Goal: Obtain resource: Download file/media

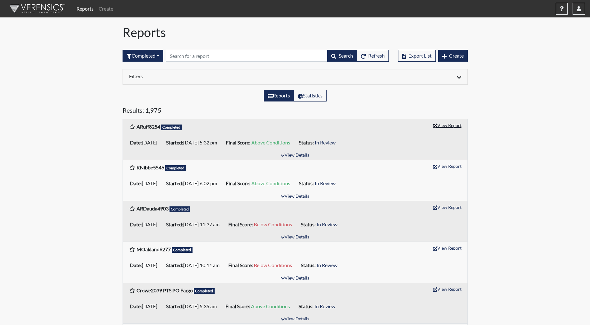
click at [447, 127] on button "View Report" at bounding box center [447, 125] width 34 height 10
click at [293, 194] on button "View Details" at bounding box center [295, 196] width 34 height 8
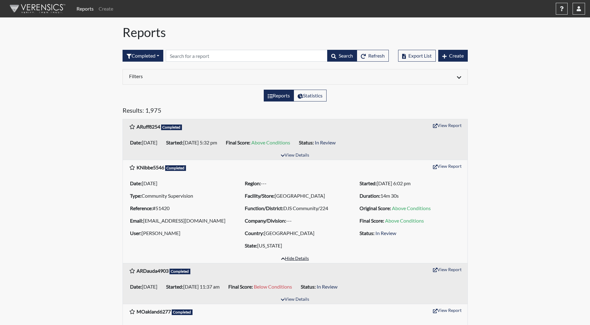
click at [293, 254] on button "Hide Details" at bounding box center [294, 258] width 33 height 8
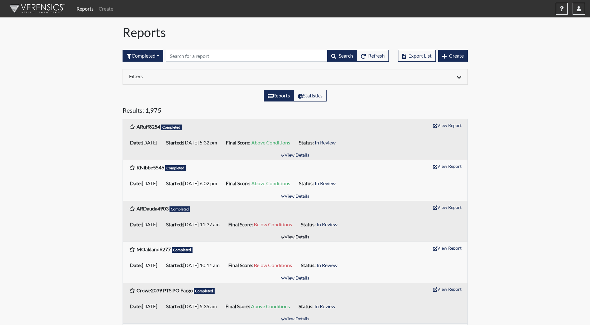
click at [293, 238] on button "View Details" at bounding box center [295, 237] width 34 height 8
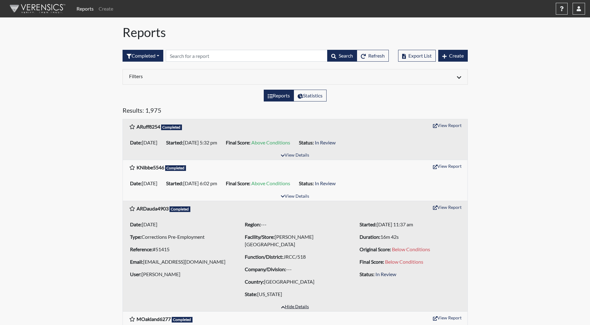
click at [297, 307] on button "Hide Details" at bounding box center [294, 306] width 33 height 8
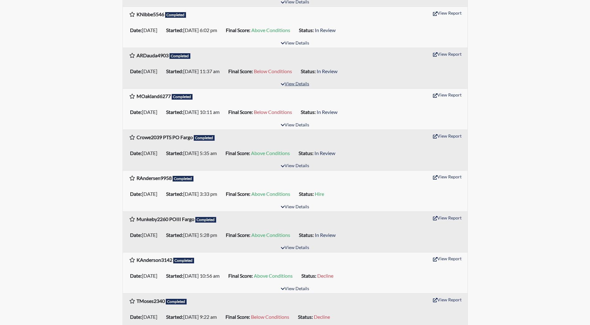
scroll to position [155, 0]
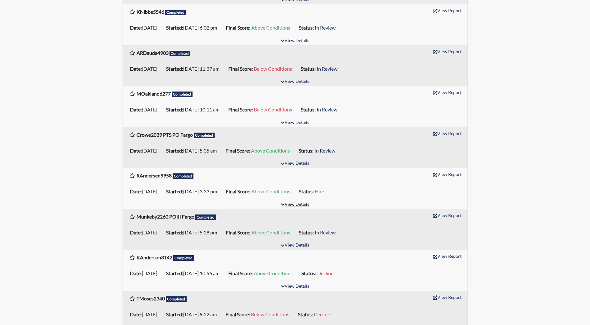
click at [298, 205] on button "View Details" at bounding box center [295, 204] width 34 height 8
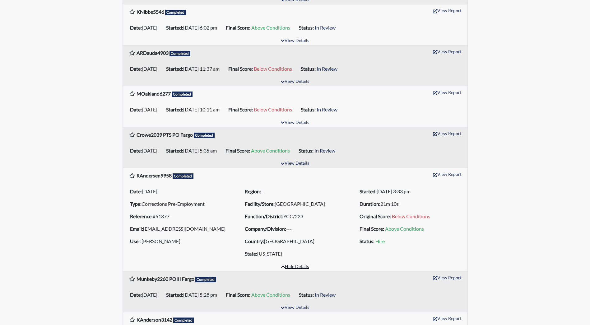
click at [294, 267] on button "Hide Details" at bounding box center [294, 266] width 33 height 8
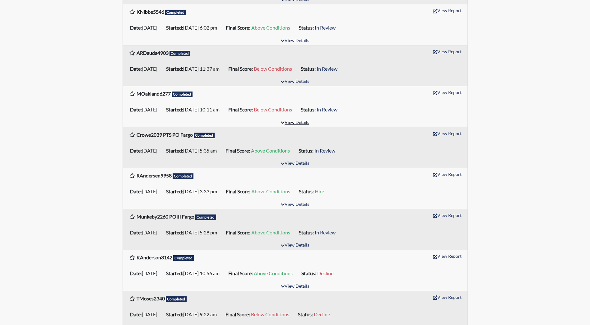
click at [295, 123] on button "View Details" at bounding box center [295, 122] width 34 height 8
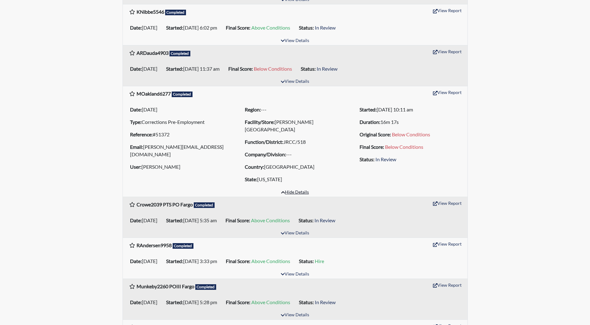
click at [294, 193] on button "Hide Details" at bounding box center [294, 192] width 33 height 8
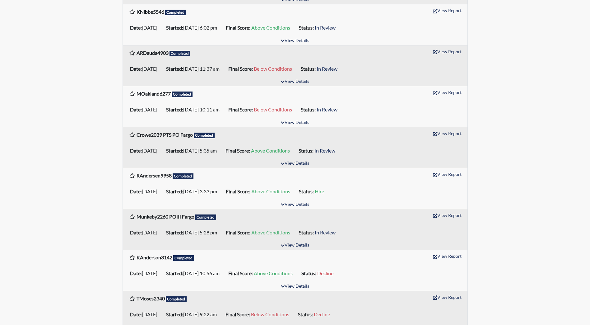
click at [298, 86] on div "MOakland6277 Completed View Report" at bounding box center [295, 93] width 344 height 15
click at [298, 82] on button "View Details" at bounding box center [295, 81] width 34 height 8
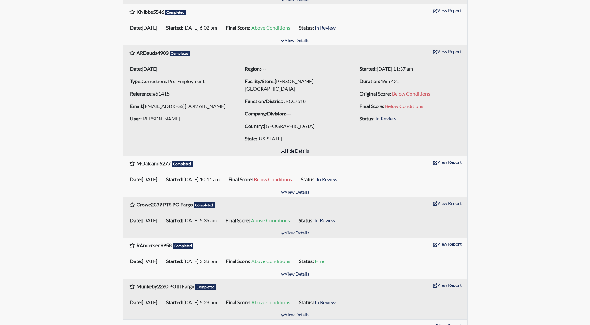
click at [292, 148] on button "Hide Details" at bounding box center [294, 151] width 33 height 8
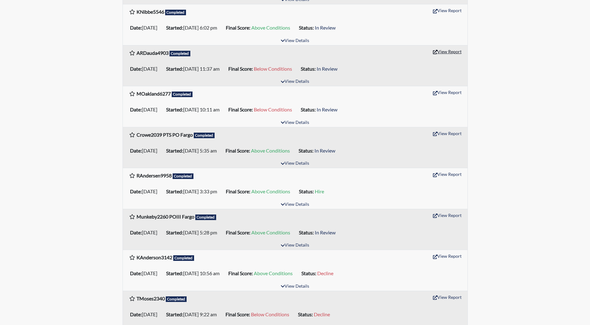
click at [444, 50] on button "View Report" at bounding box center [447, 52] width 34 height 10
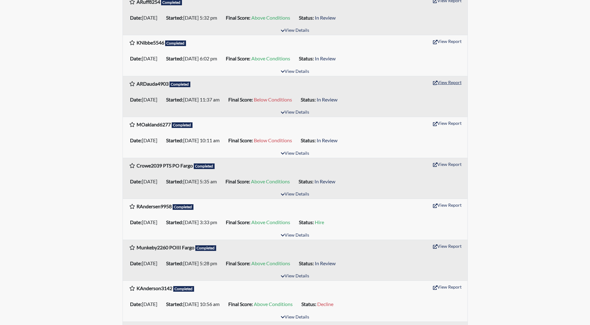
scroll to position [124, 0]
click at [447, 124] on button "View Report" at bounding box center [447, 123] width 34 height 10
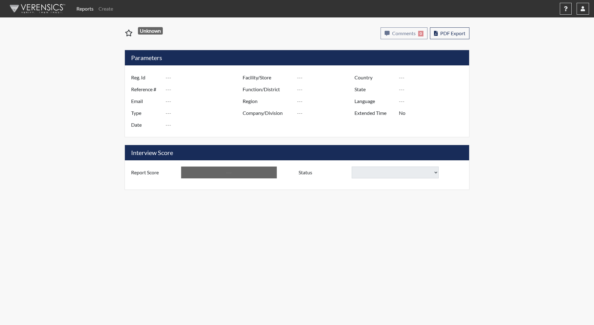
type input "ARuff8254"
type input "51405"
type input "amy.ruff@yahoo.com"
type input "Corrections Pre-Employment"
type input "Sep 22, 2025"
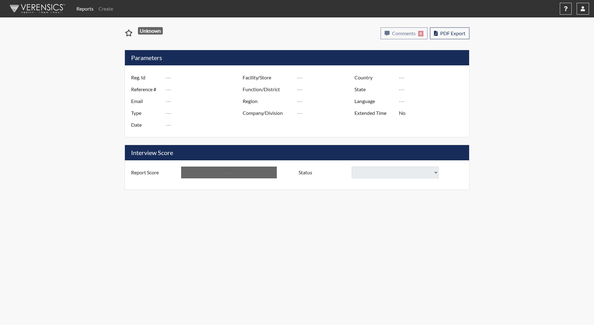
type input "[PERSON_NAME][GEOGRAPHIC_DATA]"
type input "JRCC/518"
type input "[GEOGRAPHIC_DATA]"
type input "[US_STATE]"
type input "English"
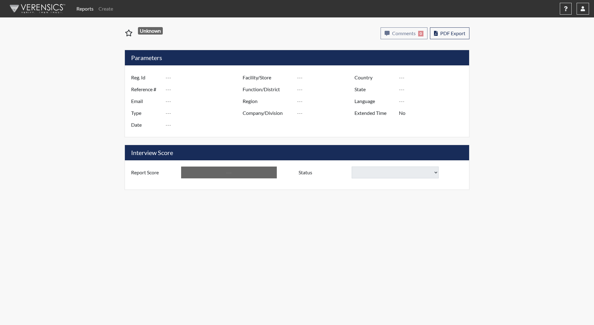
type input "Above Conditions"
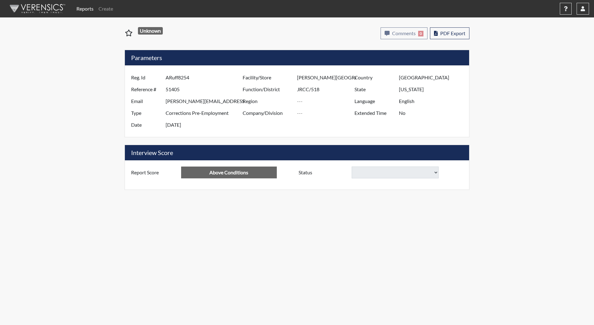
select select
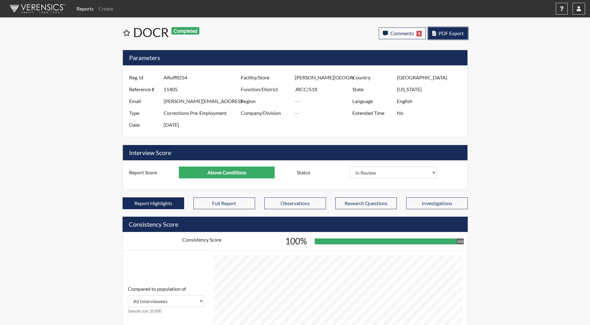
scroll to position [103, 258]
click at [447, 35] on span "PDF Export" at bounding box center [450, 33] width 25 height 6
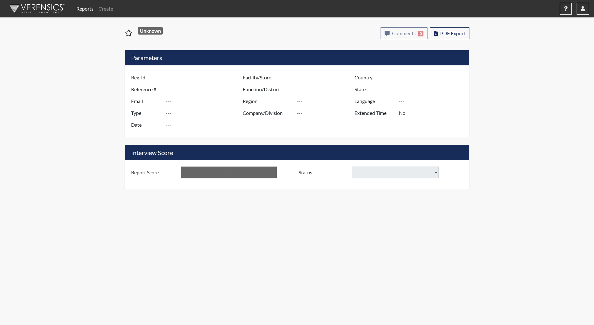
type input "ARDauda4903"
type input "51415"
type input "[EMAIL_ADDRESS][DOMAIN_NAME]"
type input "Corrections Pre-Employment"
type input "Sep 22, 2025"
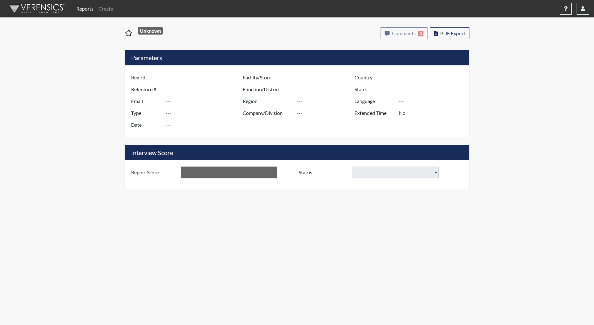
type input "[PERSON_NAME][GEOGRAPHIC_DATA]"
type input "JRCC/518"
type input "[GEOGRAPHIC_DATA]"
type input "[US_STATE]"
type input "English"
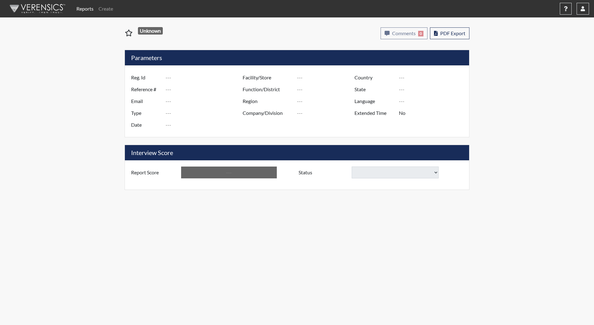
type input "Below Conditions"
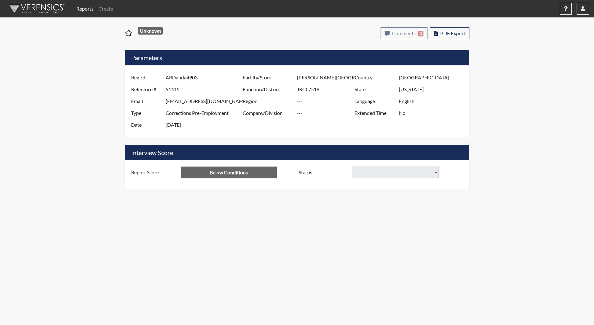
select select
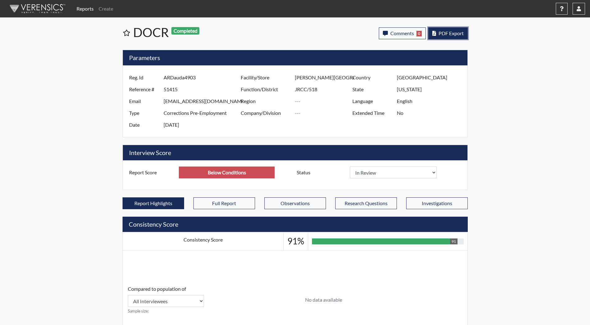
click at [446, 38] on button "PDF Export" at bounding box center [447, 33] width 39 height 12
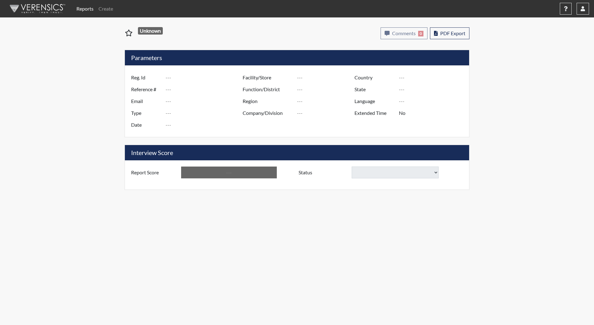
type input "MOakland6277"
type input "51372"
type input "[PERSON_NAME][EMAIL_ADDRESS][DOMAIN_NAME]"
type input "Corrections Pre-Employment"
type input "Sep 18, 2025"
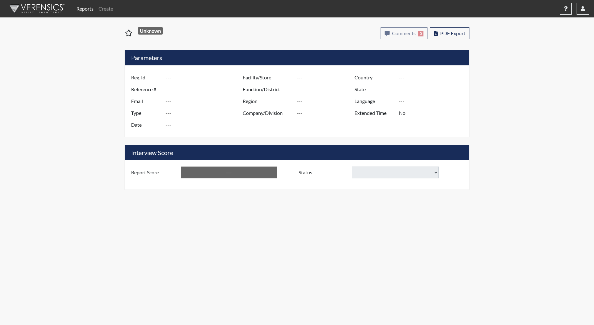
type input "[PERSON_NAME][GEOGRAPHIC_DATA]"
type input "JRCC/518"
type input "[GEOGRAPHIC_DATA]"
type input "[US_STATE]"
type input "English"
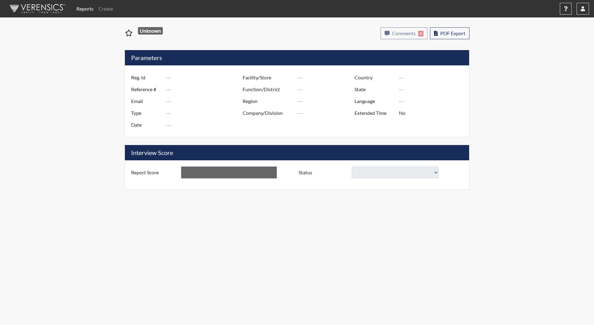
type input "Below Conditions"
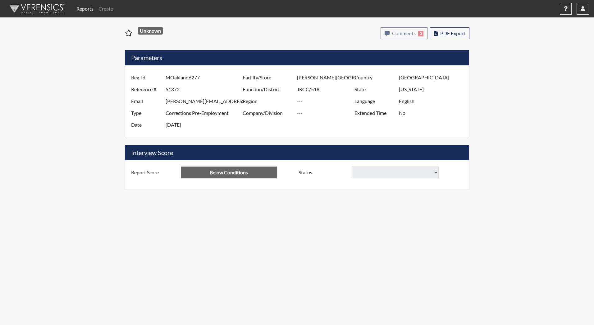
select select
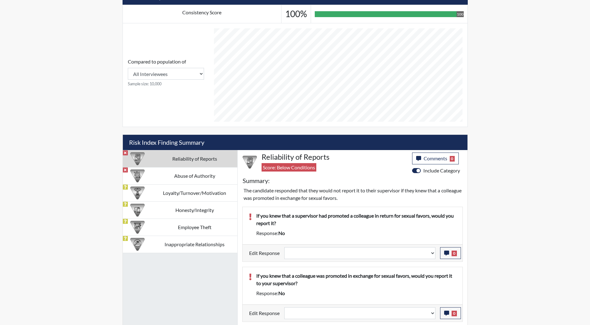
scroll to position [311, 0]
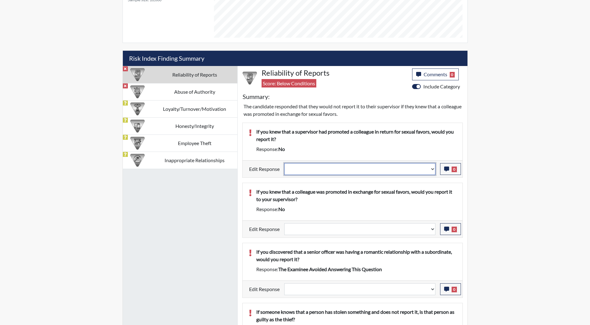
click at [321, 170] on select "Question is not relevant. Results will be updated. Reasonable explanation provi…" at bounding box center [359, 169] width 151 height 12
select select "reasonable-explanation-provided"
click at [284, 163] on select "Question is not relevant. Results will be updated. Reasonable explanation provi…" at bounding box center [359, 169] width 151 height 12
select select
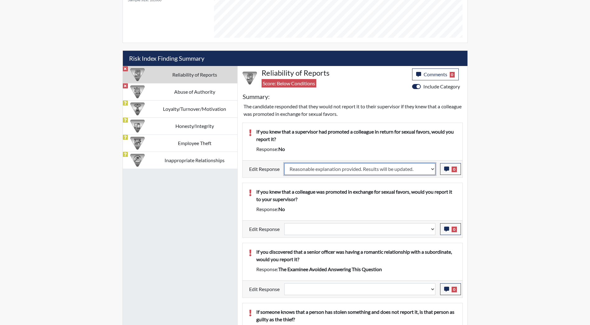
select select
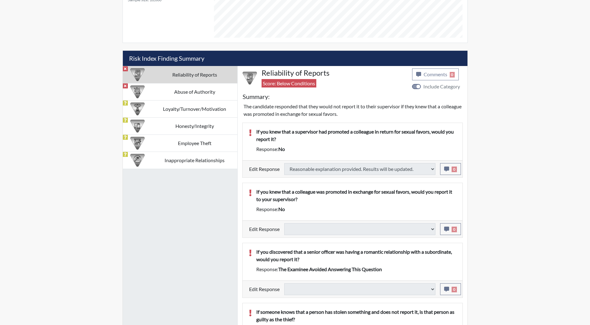
select select
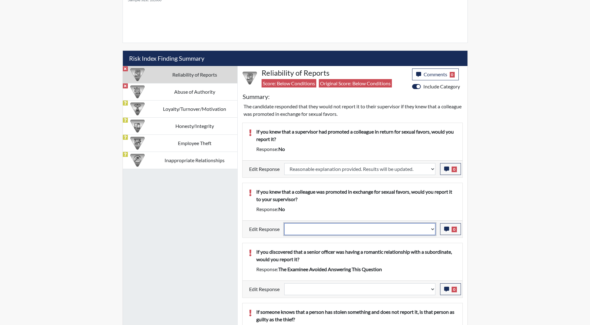
click at [314, 231] on select "Question is not relevant. Results will be updated. Reasonable explanation provi…" at bounding box center [359, 229] width 151 height 12
select select "reasonable-explanation-provided"
click at [284, 223] on select "Question is not relevant. Results will be updated. Reasonable explanation provi…" at bounding box center [359, 229] width 151 height 12
select select
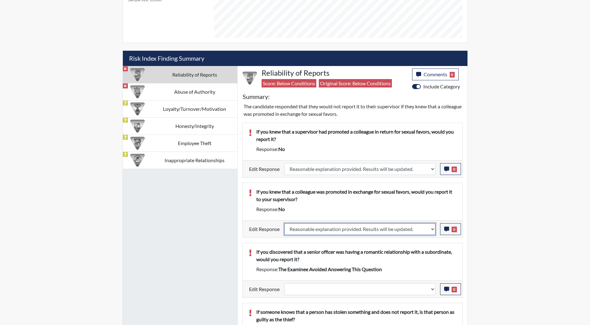
select select
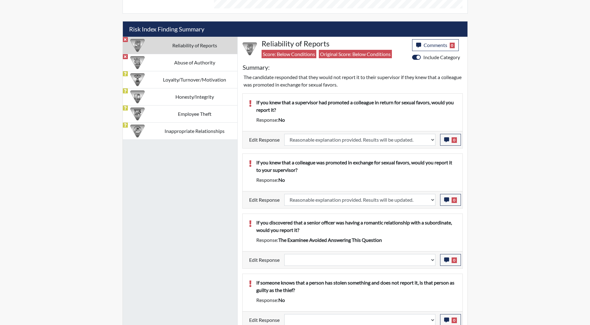
select select
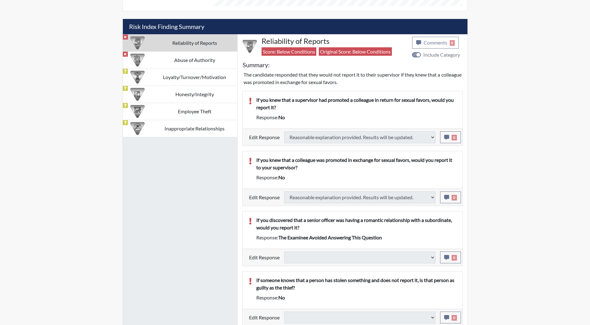
scroll to position [344, 0]
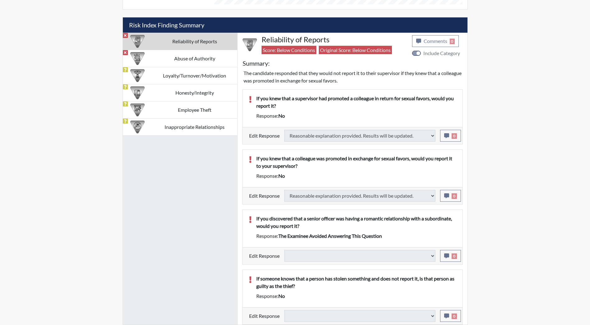
type input "Above Conditions"
select select
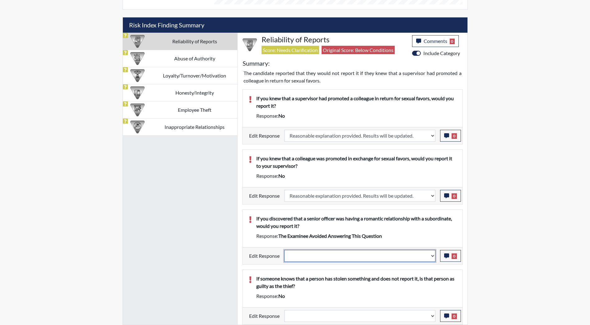
click at [344, 255] on select "Question is not relevant. Results will be updated. Reasonable explanation provi…" at bounding box center [359, 256] width 151 height 12
select select "reasonable-explanation-provided"
click at [284, 250] on select "Question is not relevant. Results will be updated. Reasonable explanation provi…" at bounding box center [359, 256] width 151 height 12
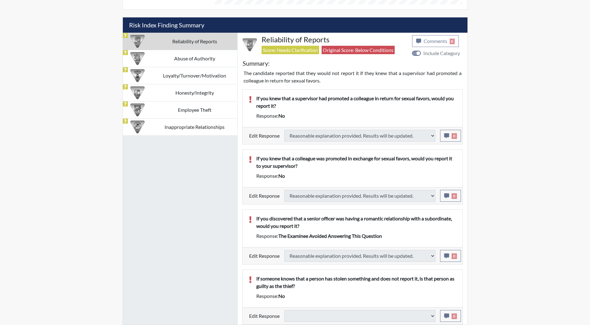
select select
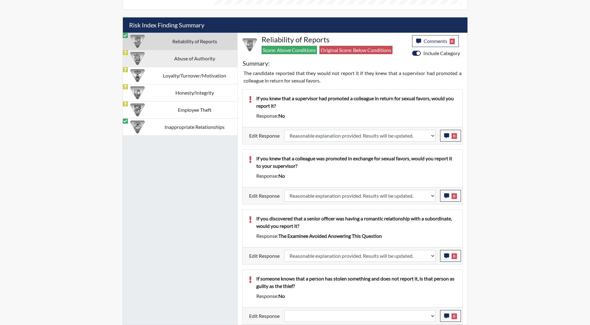
click at [216, 60] on td "Abuse of Authority" at bounding box center [194, 58] width 85 height 17
select select
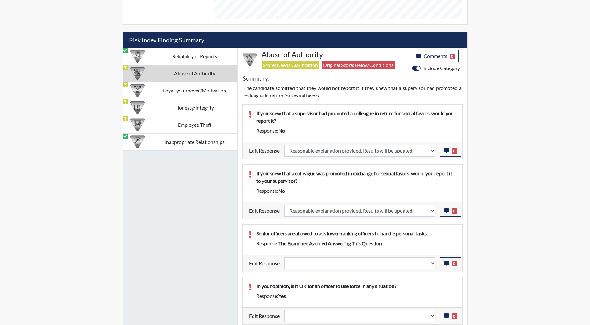
scroll to position [329, 0]
click at [333, 313] on select "Question is not relevant. Results will be updated. Reasonable explanation provi…" at bounding box center [359, 316] width 151 height 12
select select "reasonable-explanation-provided"
click at [284, 310] on select "Question is not relevant. Results will be updated. Reasonable explanation provi…" at bounding box center [359, 316] width 151 height 12
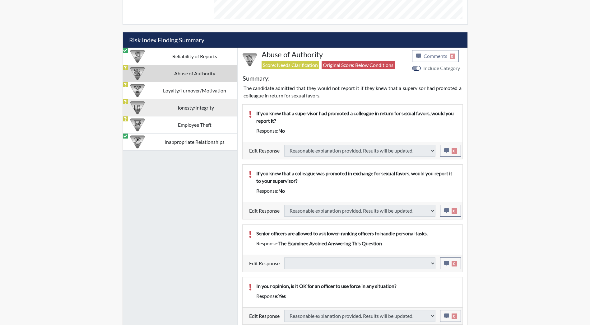
select select
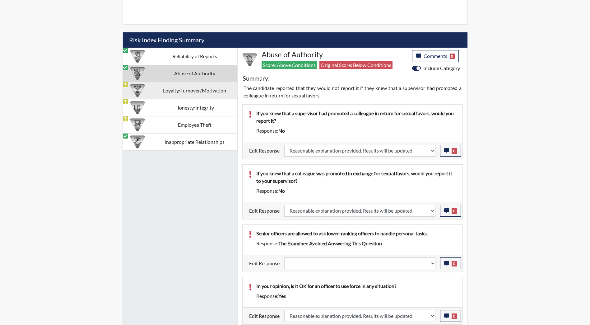
click at [199, 89] on td "Loyalty/Turnover/Motivation" at bounding box center [194, 90] width 85 height 17
select select
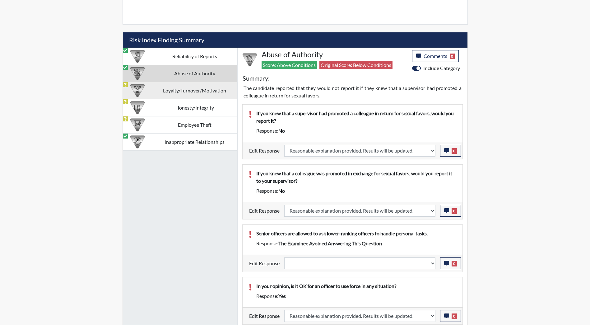
select select
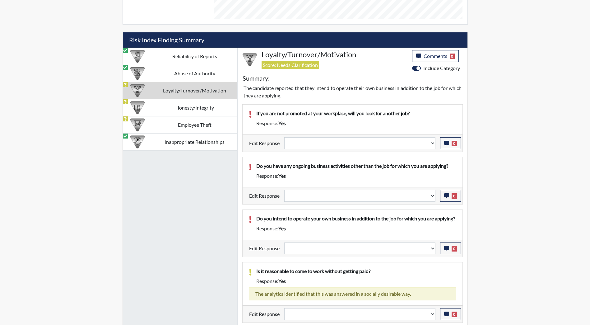
scroll to position [103, 258]
click at [331, 144] on select "Question is not relevant. Results will be updated. Reasonable explanation provi…" at bounding box center [359, 143] width 151 height 12
click at [191, 106] on td "Honesty/Integrity" at bounding box center [194, 107] width 85 height 17
select select
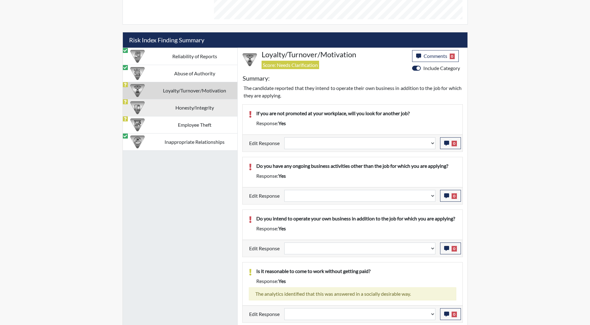
select select
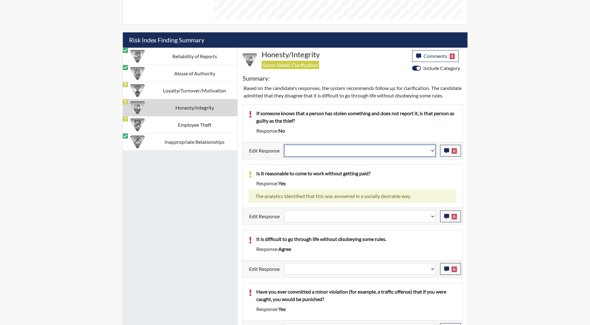
click at [310, 156] on select "Question is not relevant. Results will be updated. Reasonable explanation provi…" at bounding box center [359, 151] width 151 height 12
select select "reasonable-explanation-provided"
click at [284, 152] on select "Question is not relevant. Results will be updated. Reasonable explanation provi…" at bounding box center [359, 151] width 151 height 12
select select
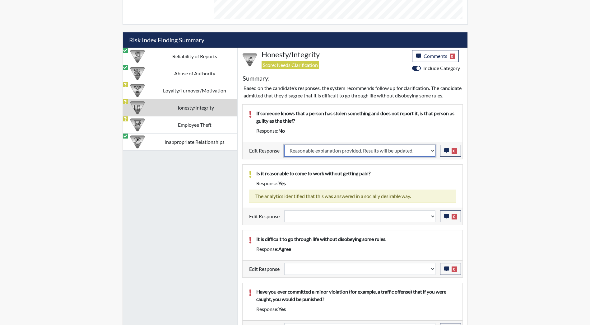
select select
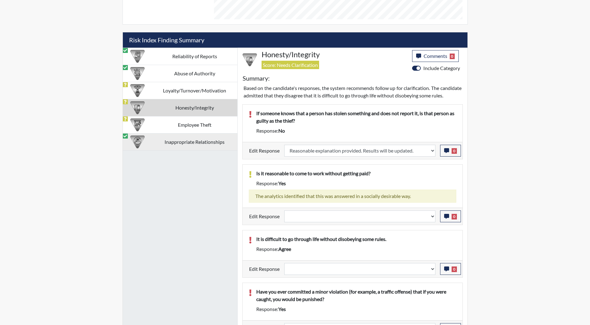
select select
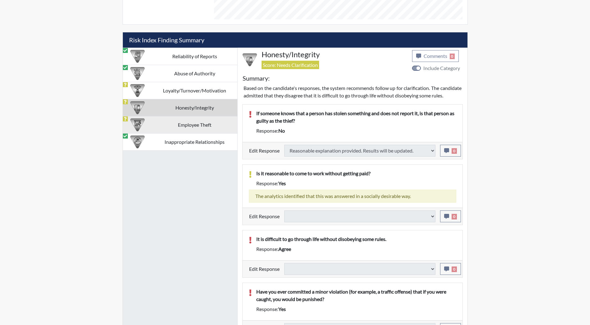
click at [199, 128] on td "Employee Theft" at bounding box center [194, 124] width 85 height 17
select select
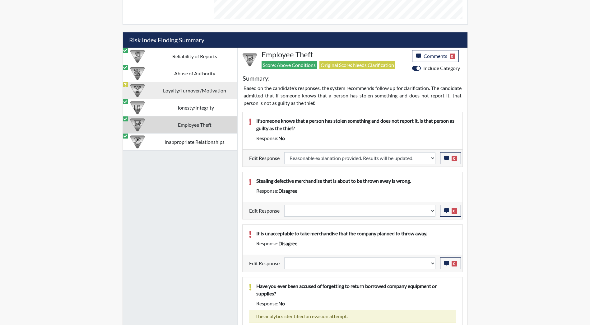
click at [190, 90] on td "Loyalty/Turnover/Motivation" at bounding box center [194, 90] width 85 height 17
select select
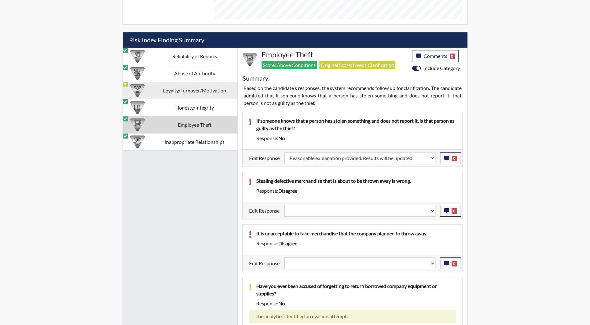
select select
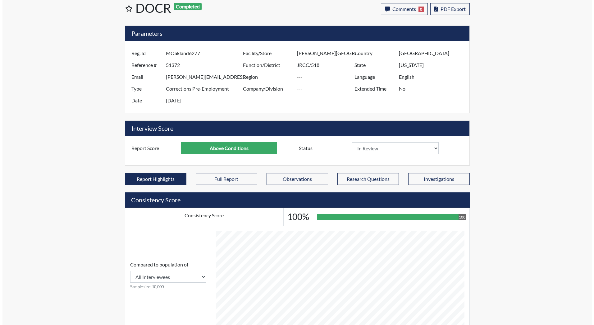
scroll to position [0, 0]
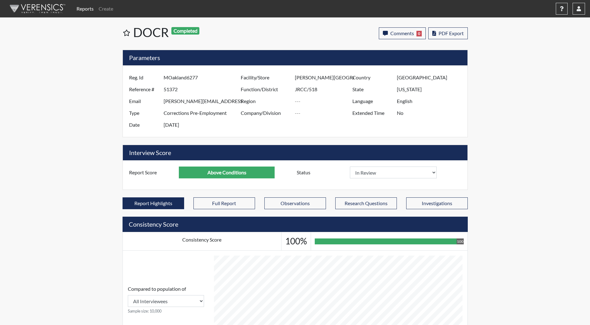
drag, startPoint x: 48, startPoint y: 12, endPoint x: 54, endPoint y: 9, distance: 6.4
click at [48, 12] on img at bounding box center [37, 8] width 72 height 19
